Goal: Task Accomplishment & Management: Use online tool/utility

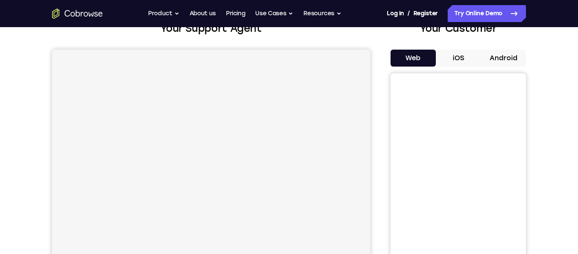
click at [503, 60] on button "Android" at bounding box center [503, 58] width 45 height 17
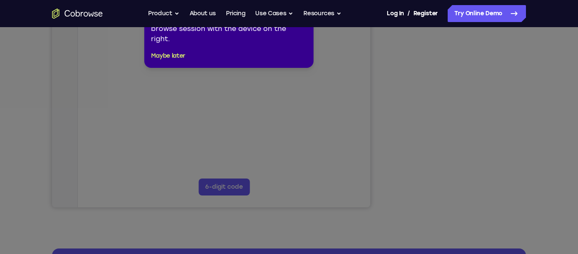
scroll to position [185, 0]
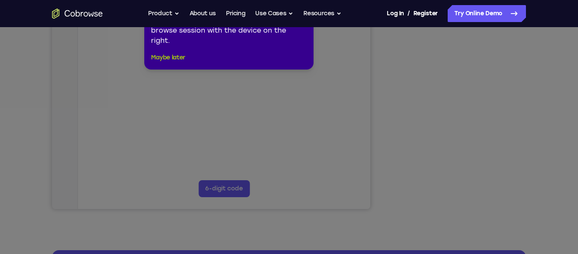
click at [172, 57] on button "Maybe later" at bounding box center [168, 58] width 34 height 10
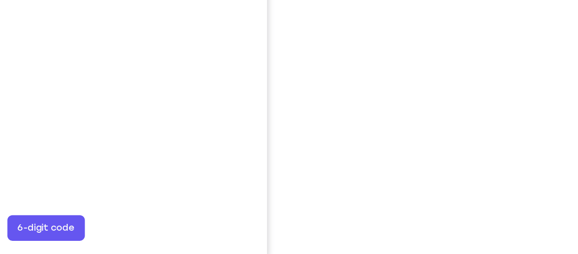
scroll to position [138, 0]
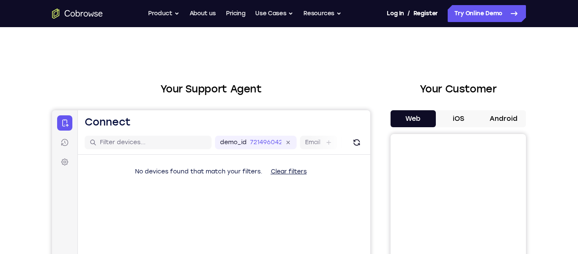
click at [504, 124] on button "Android" at bounding box center [503, 118] width 45 height 17
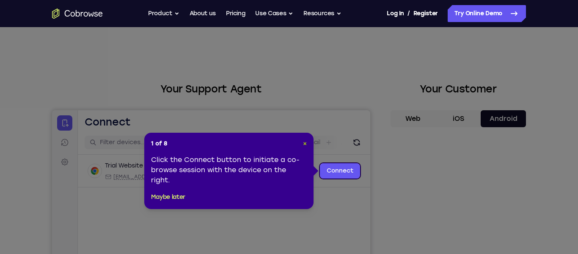
click at [306, 144] on span "×" at bounding box center [305, 143] width 4 height 7
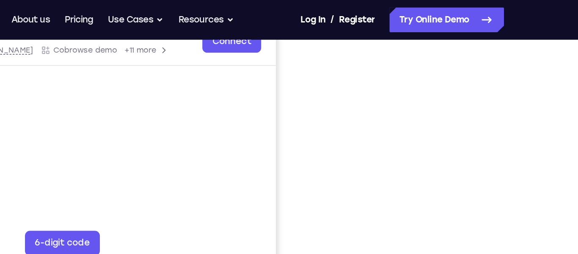
scroll to position [207, 0]
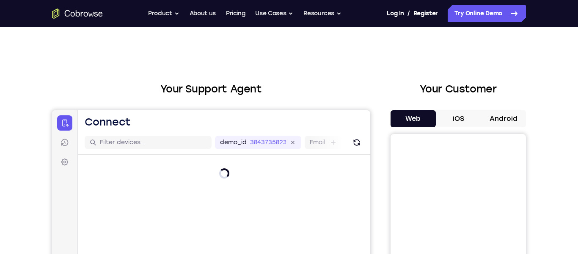
click at [506, 116] on button "Android" at bounding box center [503, 118] width 45 height 17
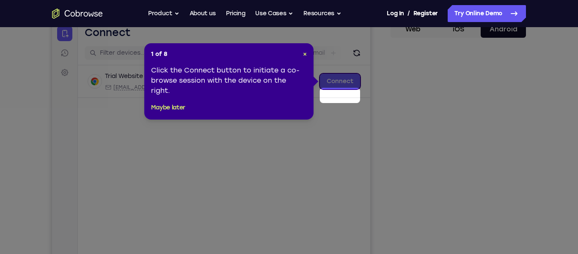
scroll to position [61, 0]
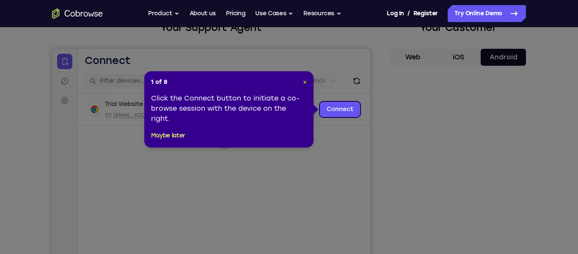
click at [304, 81] on span "×" at bounding box center [305, 81] width 4 height 7
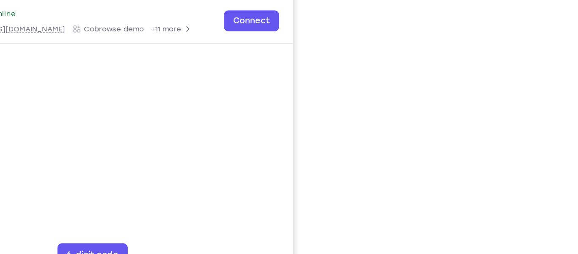
scroll to position [147, 0]
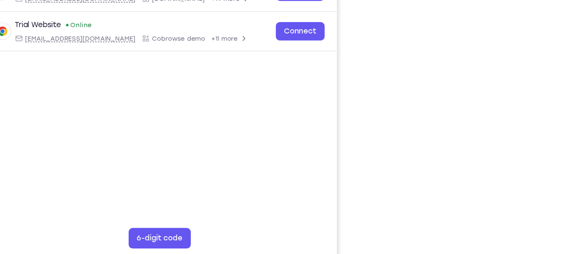
click at [569, 68] on div "Your Support Agent Your Customer Web iOS Android Next Steps We’d be happy to gi…" at bounding box center [289, 159] width 578 height 559
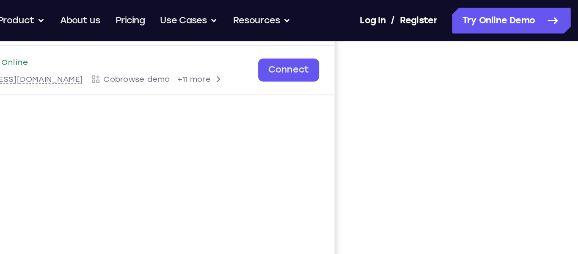
scroll to position [133, 0]
